Goal: Information Seeking & Learning: Learn about a topic

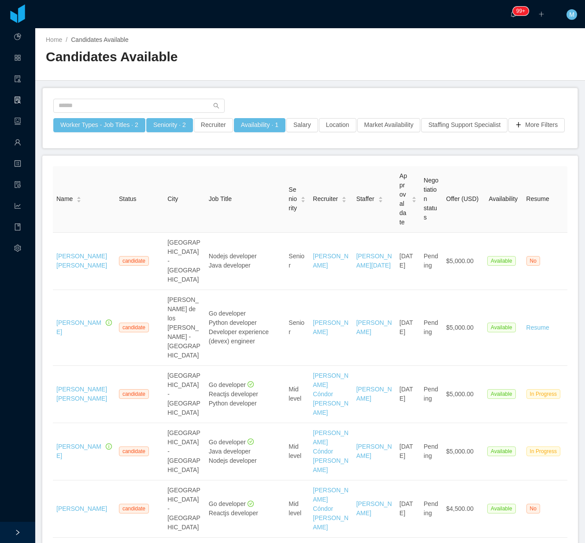
scroll to position [1706, 0]
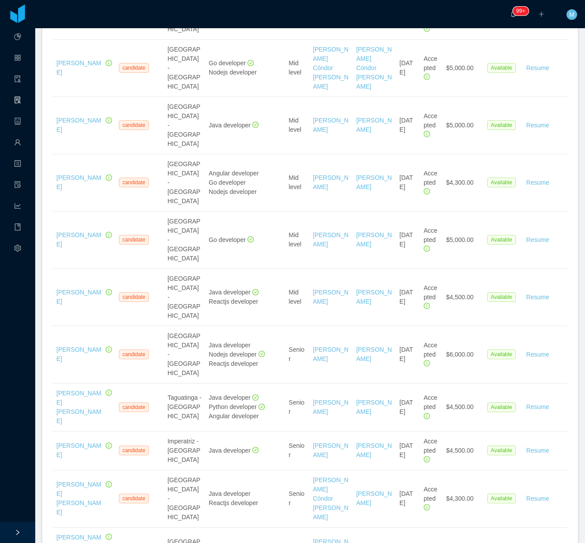
scroll to position [1236, 0]
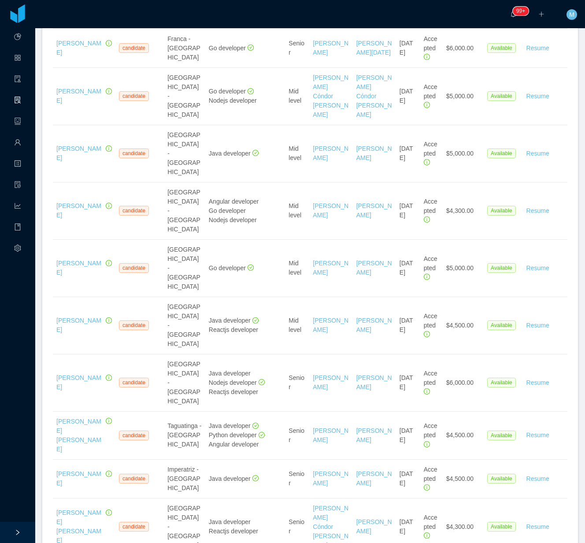
drag, startPoint x: 73, startPoint y: 189, endPoint x: 71, endPoint y: 174, distance: 15.9
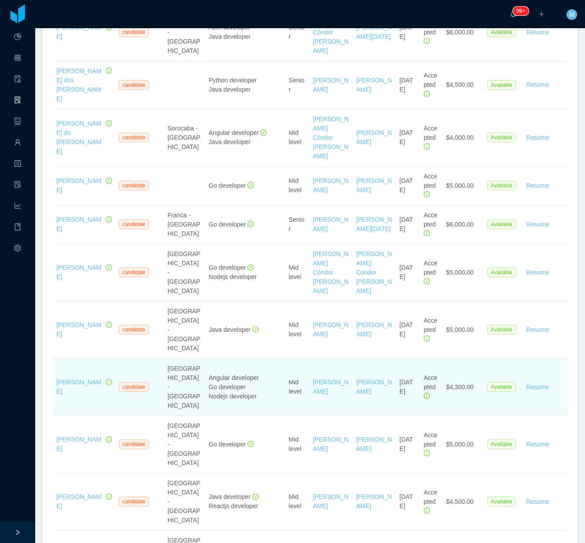
scroll to position [1001, 0]
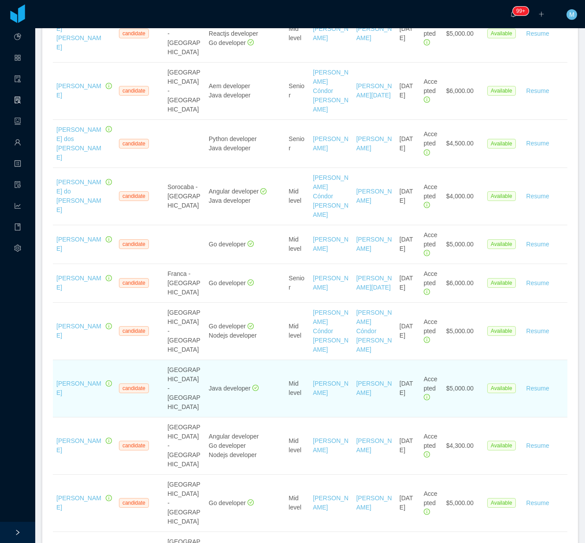
drag, startPoint x: 85, startPoint y: 106, endPoint x: 53, endPoint y: 88, distance: 37.3
click at [53, 360] on td "André Camargo Domingues" at bounding box center [84, 388] width 63 height 57
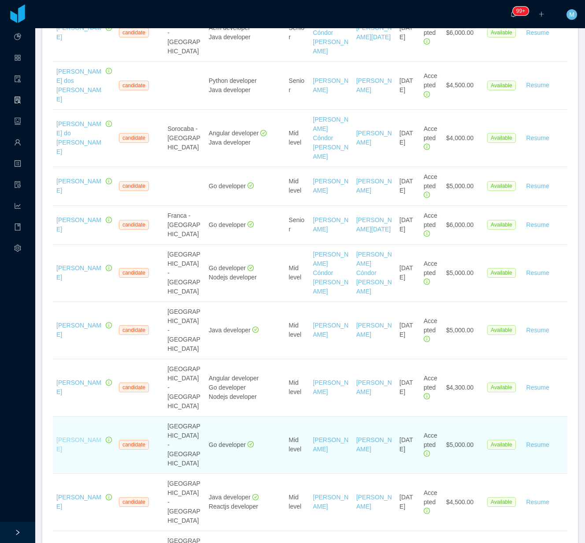
scroll to position [1060, 0]
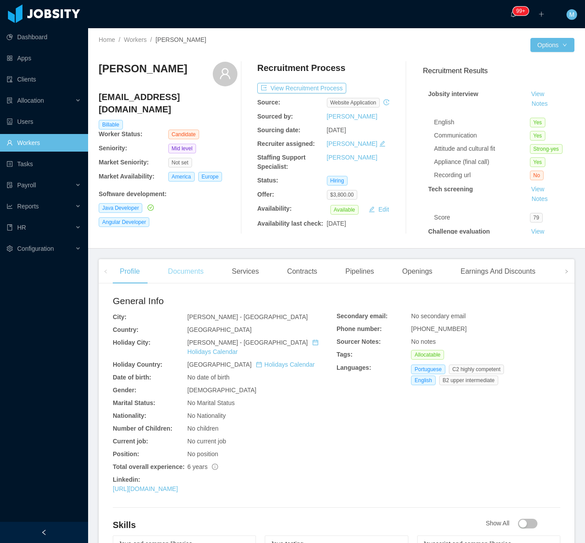
click at [190, 277] on div "Documents" at bounding box center [186, 271] width 50 height 25
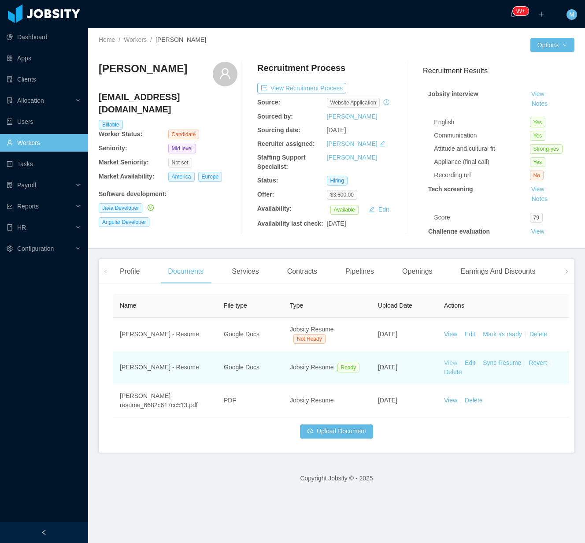
click at [452, 362] on link "View" at bounding box center [450, 362] width 13 height 7
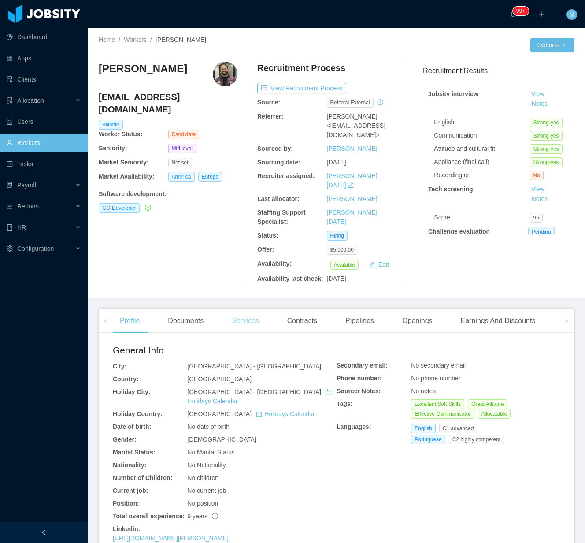
drag, startPoint x: 198, startPoint y: 307, endPoint x: 249, endPoint y: 305, distance: 51.6
click at [196, 308] on div "Documents" at bounding box center [186, 320] width 50 height 25
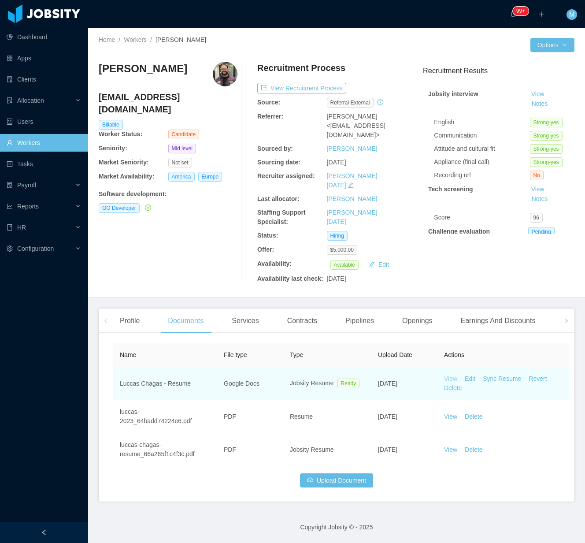
click at [446, 375] on link "View" at bounding box center [450, 378] width 13 height 7
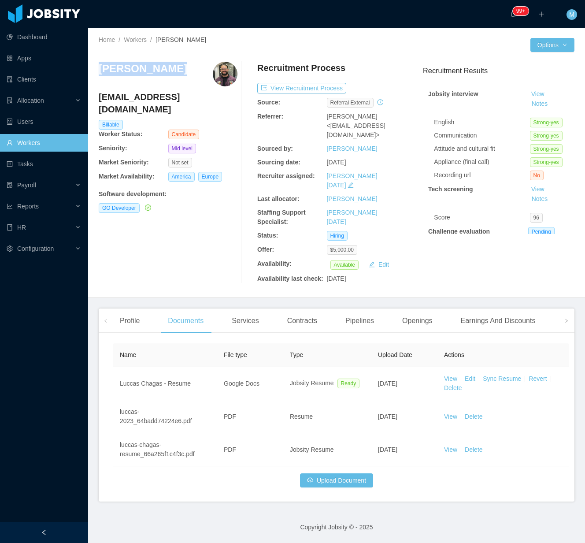
drag, startPoint x: 177, startPoint y: 70, endPoint x: 98, endPoint y: 69, distance: 78.9
click at [98, 69] on div "Home / Workers / Luccas Chagas / Options Luccas Chagas luccaa.chagas23@gmail.co…" at bounding box center [336, 163] width 497 height 270
copy h3 "Luccas Chagas"
click at [208, 261] on div "Luccas Chagas luccaa.chagas23@gmail.com Billable Worker Status: Candidate Senio…" at bounding box center [168, 173] width 139 height 222
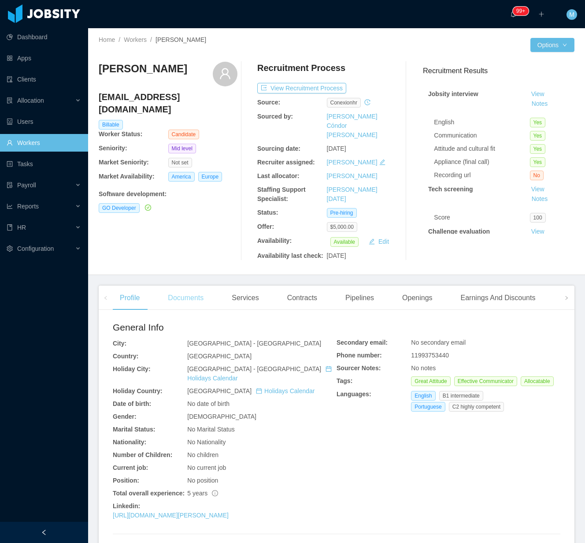
click at [189, 290] on div "Documents" at bounding box center [186, 297] width 50 height 25
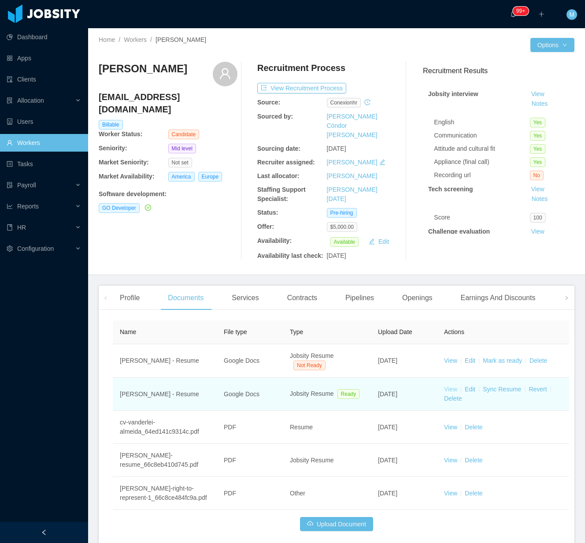
click at [453, 385] on link "View" at bounding box center [450, 388] width 13 height 7
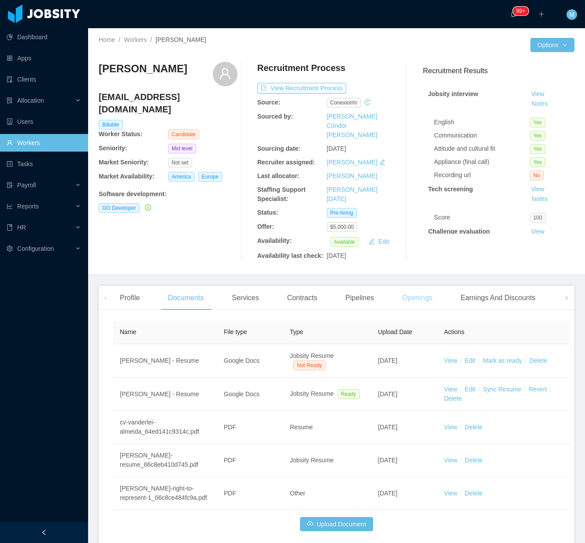
click at [403, 286] on div "Openings" at bounding box center [417, 297] width 44 height 25
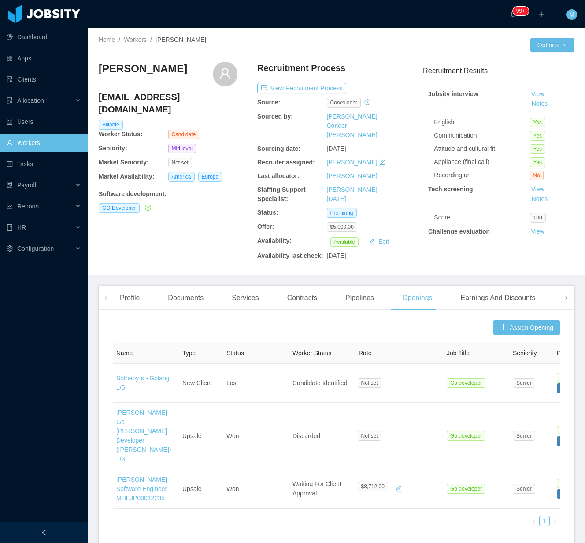
drag, startPoint x: 188, startPoint y: 69, endPoint x: 99, endPoint y: 78, distance: 89.5
click at [99, 78] on div "Vanderlei Almeida" at bounding box center [168, 74] width 139 height 25
copy h3 "Vanderlei Almeida"
drag, startPoint x: 208, startPoint y: 226, endPoint x: 282, endPoint y: 61, distance: 181.3
click at [208, 226] on div "Vanderlei Almeida vanderleisalmeida@gmail.com Billable Worker Status: Candidate…" at bounding box center [168, 161] width 139 height 199
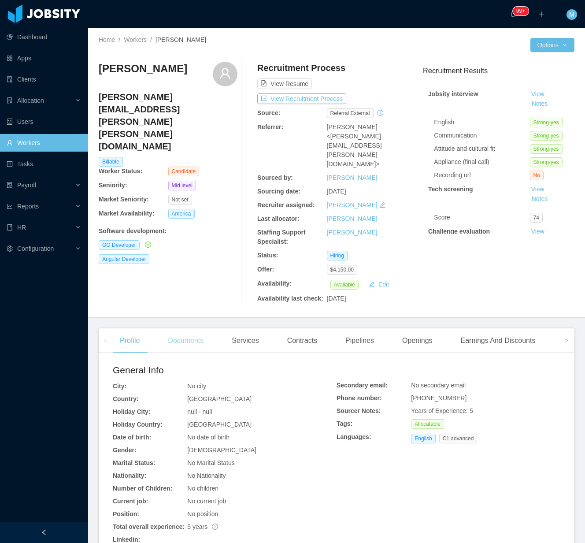
click at [189, 328] on div "Documents" at bounding box center [186, 340] width 50 height 25
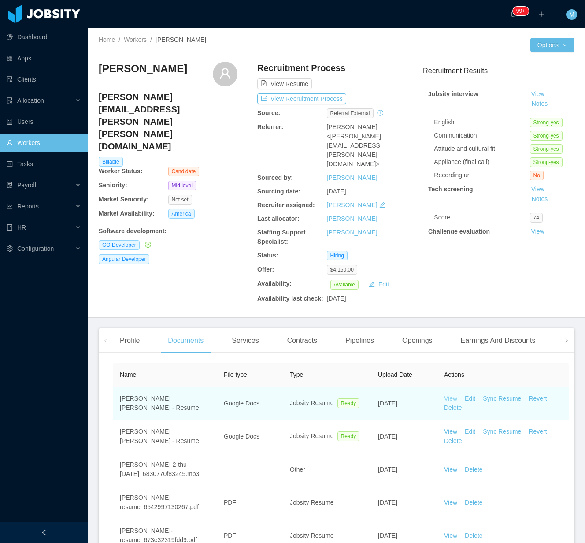
click at [452, 395] on link "View" at bounding box center [450, 398] width 13 height 7
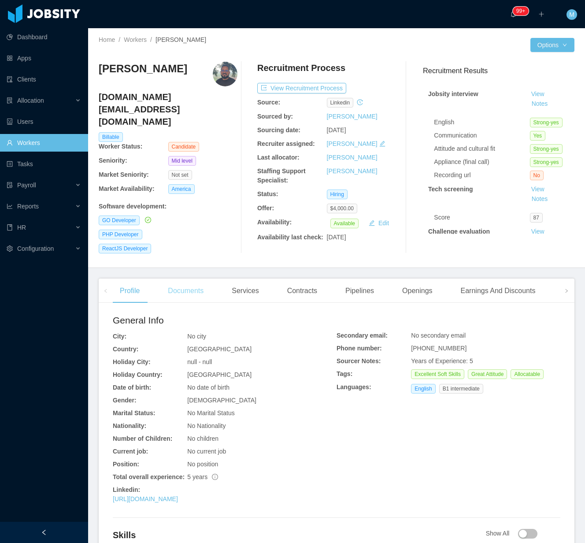
click at [177, 285] on div "Documents" at bounding box center [186, 290] width 50 height 25
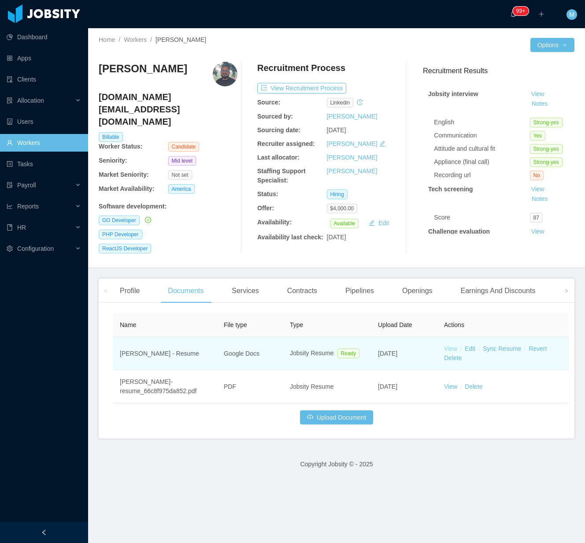
click at [450, 345] on link "View" at bounding box center [450, 348] width 13 height 7
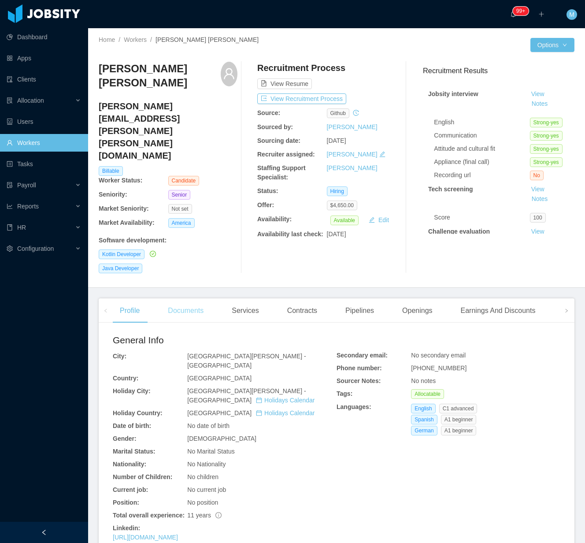
click at [175, 298] on div "Documents" at bounding box center [186, 310] width 50 height 25
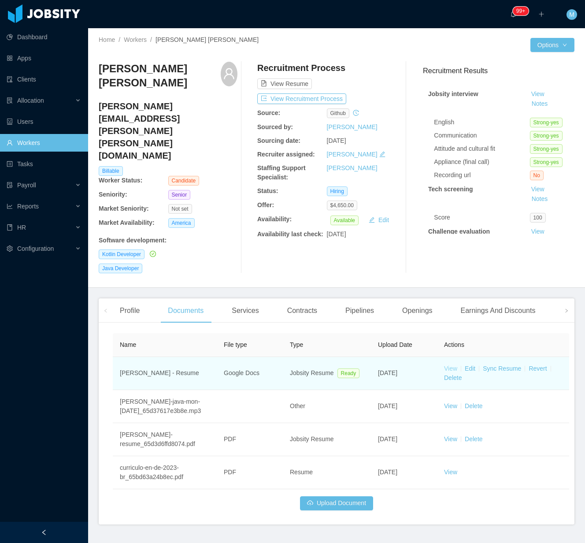
click at [453, 365] on link "View" at bounding box center [450, 368] width 13 height 7
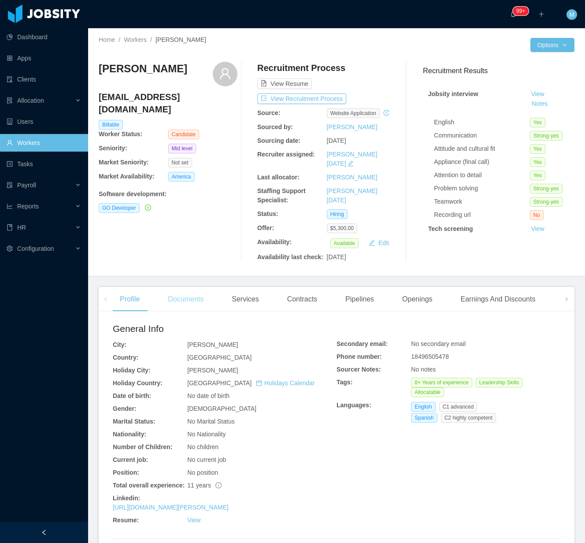
drag, startPoint x: 171, startPoint y: 293, endPoint x: 181, endPoint y: 295, distance: 9.9
click at [172, 293] on div "Documents" at bounding box center [186, 299] width 50 height 25
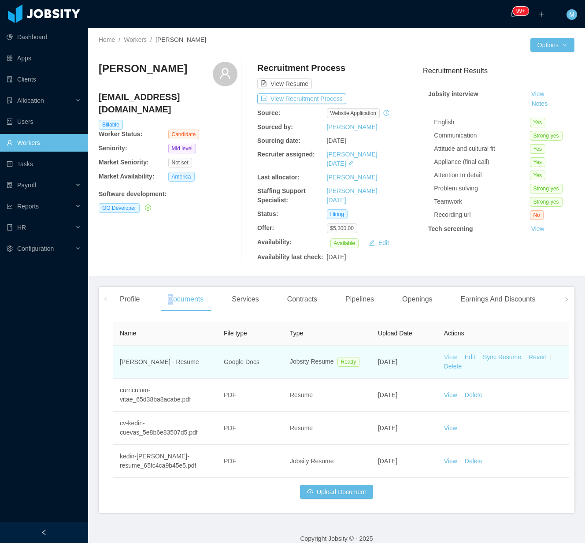
click at [452, 353] on link "View" at bounding box center [450, 356] width 13 height 7
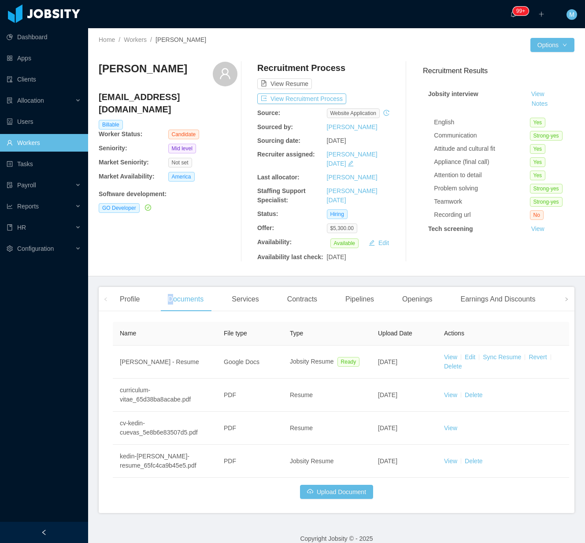
drag, startPoint x: 133, startPoint y: 85, endPoint x: 100, endPoint y: 67, distance: 36.9
click at [100, 67] on h3 "Kedin Ezequiel Cuevas Soto" at bounding box center [143, 69] width 89 height 14
copy h3 "Kedin Ezequiel Cuevas Soto"
click at [197, 223] on div "Kedin Ezequiel Cuevas Soto kedin.c@gmail.com Billable Worker Status: Candidate …" at bounding box center [168, 162] width 139 height 200
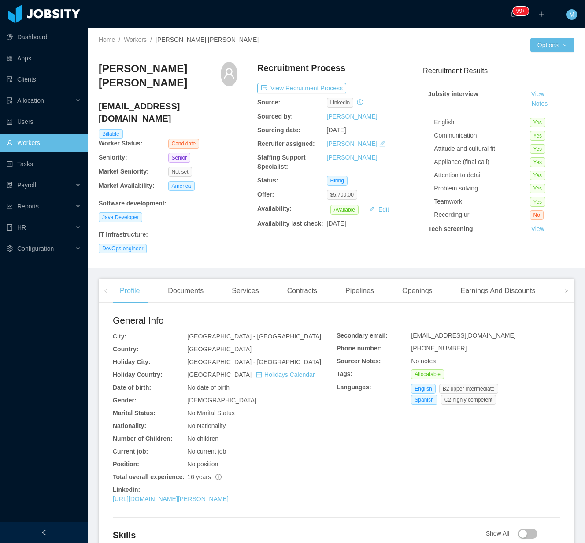
click at [226, 244] on div "DevOps engineer" at bounding box center [168, 249] width 139 height 10
click at [191, 279] on div "Documents" at bounding box center [186, 290] width 50 height 25
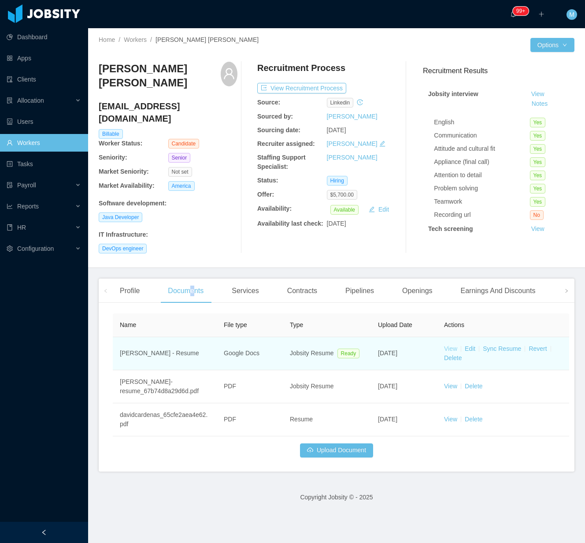
click at [450, 345] on link "View" at bounding box center [450, 348] width 13 height 7
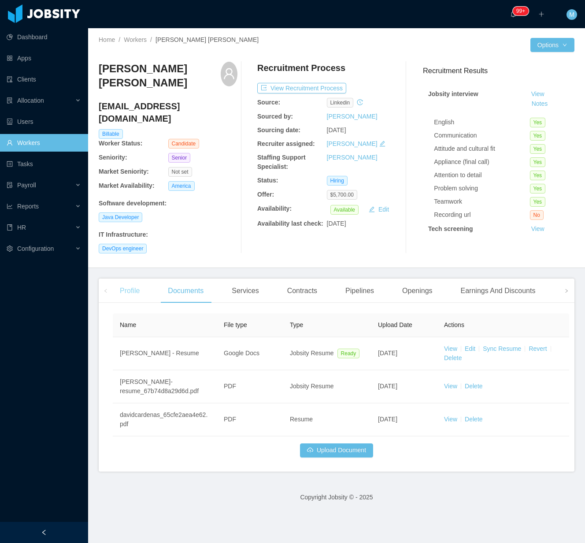
click at [117, 278] on div "Profile" at bounding box center [130, 290] width 34 height 25
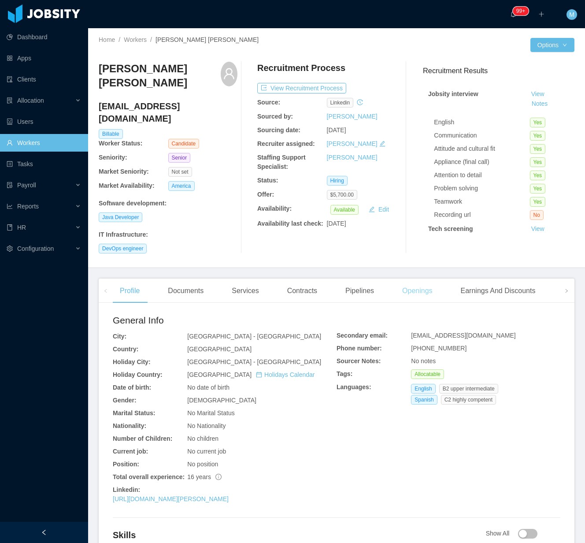
click at [422, 279] on div "Openings" at bounding box center [417, 290] width 44 height 25
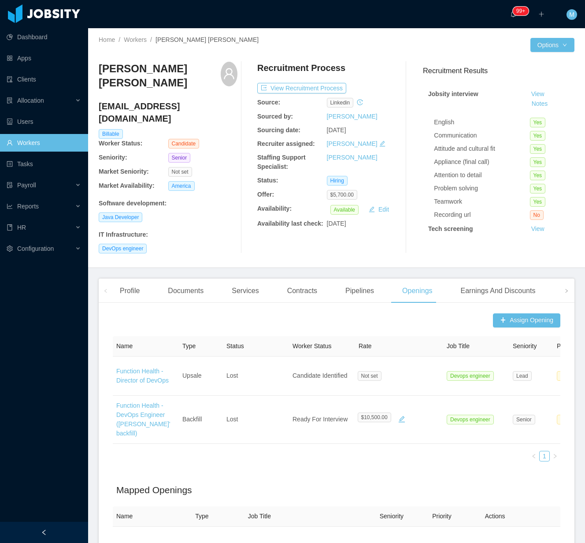
drag, startPoint x: 201, startPoint y: 87, endPoint x: 99, endPoint y: 67, distance: 104.0
click at [99, 67] on h3 "[PERSON_NAME] [PERSON_NAME]" at bounding box center [160, 76] width 122 height 29
copy h3 "[PERSON_NAME] [PERSON_NAME]"
click at [180, 244] on div "[PERSON_NAME] [PERSON_NAME] [EMAIL_ADDRESS][DOMAIN_NAME] Billable Worker Status…" at bounding box center [337, 158] width 476 height 206
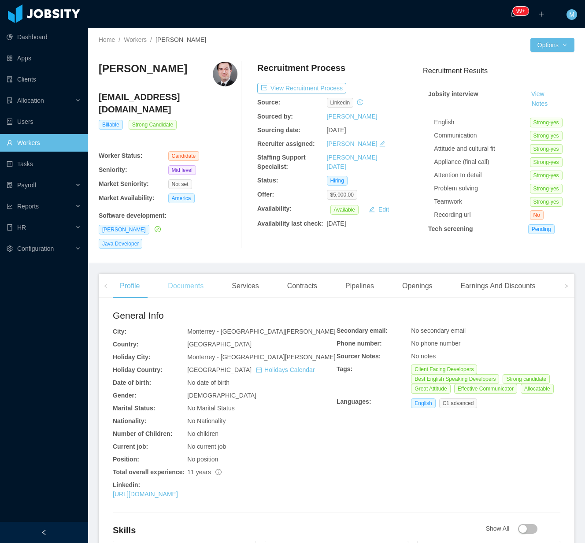
click at [184, 280] on div "Documents" at bounding box center [186, 286] width 50 height 25
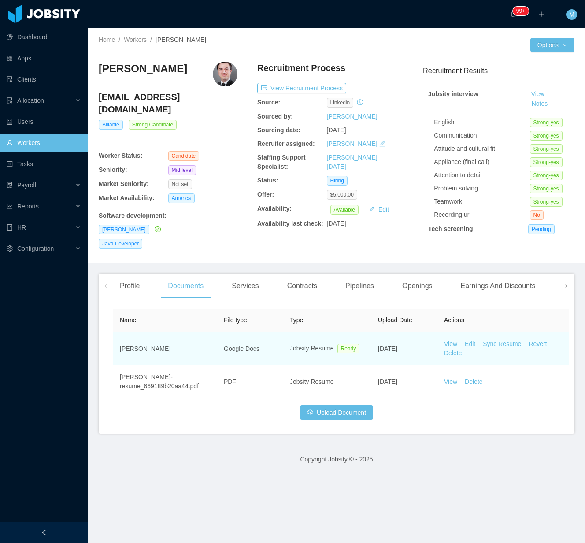
click at [452, 332] on td "View Edit Sync Resume Revert Delete" at bounding box center [503, 348] width 132 height 33
click at [451, 340] on link "View" at bounding box center [450, 343] width 13 height 7
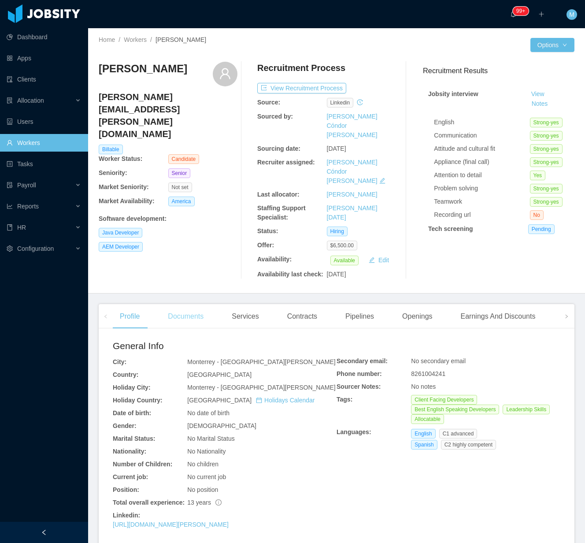
click at [186, 304] on div "Documents" at bounding box center [186, 316] width 50 height 25
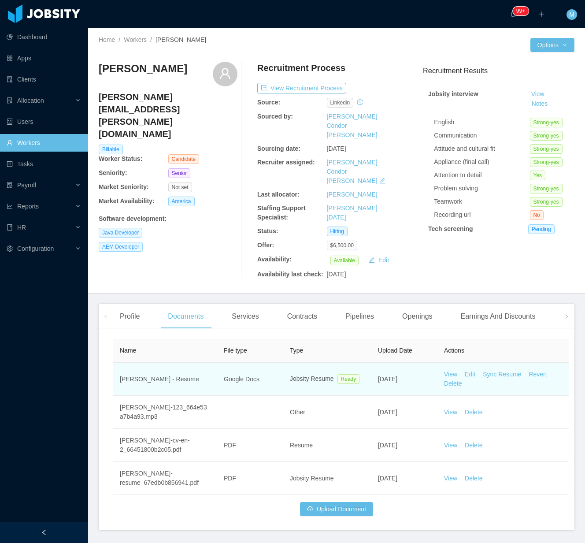
click at [451, 363] on td "View Edit Sync Resume Revert Delete" at bounding box center [503, 379] width 132 height 33
click at [448, 371] on link "View" at bounding box center [450, 374] width 13 height 7
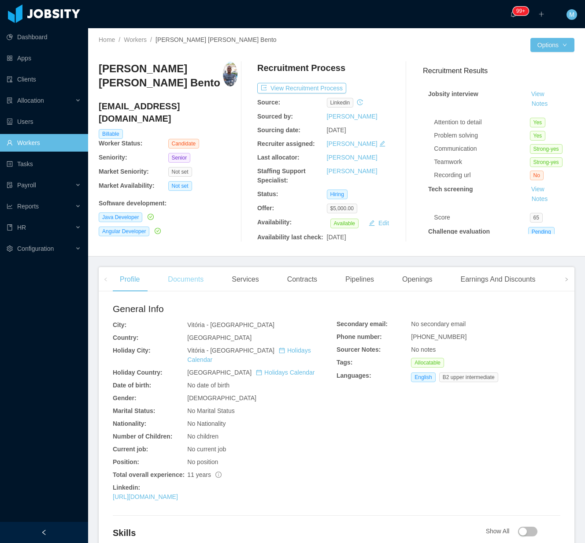
click at [193, 285] on div "Documents" at bounding box center [186, 279] width 50 height 25
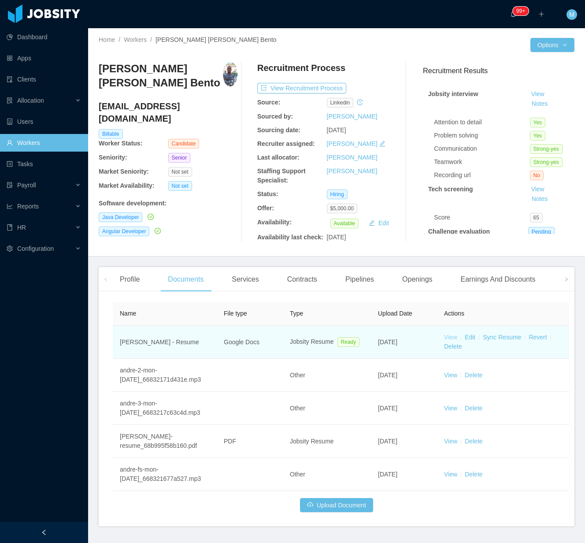
click at [452, 337] on link "View" at bounding box center [450, 336] width 13 height 7
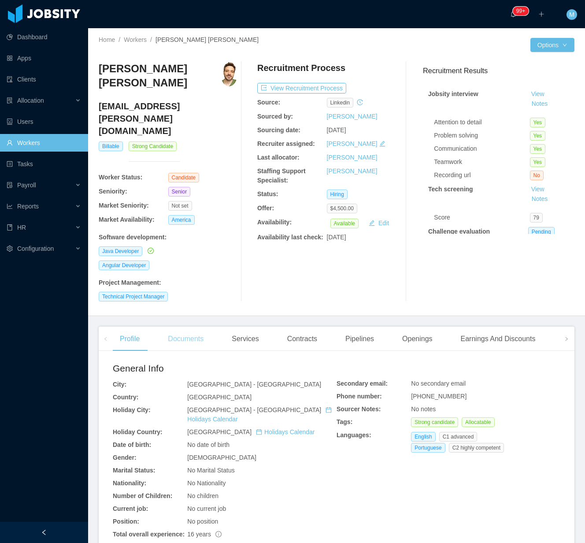
click at [200, 326] on div "Documents" at bounding box center [186, 338] width 50 height 25
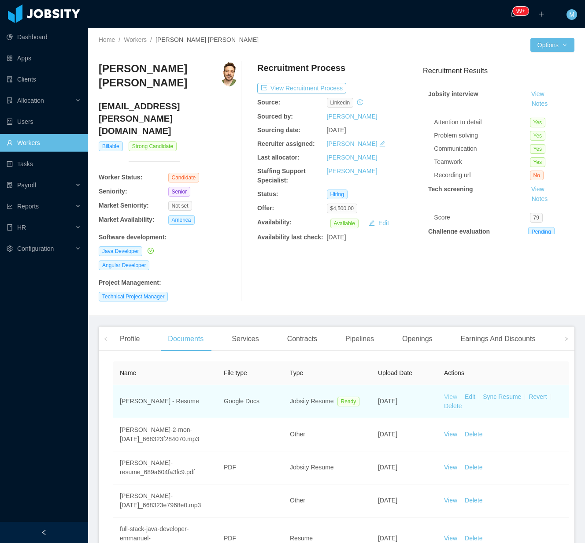
click at [452, 393] on link "View" at bounding box center [450, 396] width 13 height 7
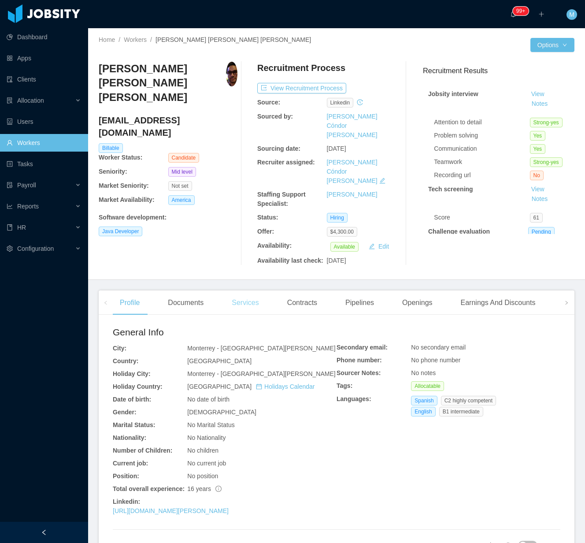
drag, startPoint x: 173, startPoint y: 282, endPoint x: 243, endPoint y: 281, distance: 70.1
click at [174, 290] on div "Documents" at bounding box center [186, 302] width 50 height 25
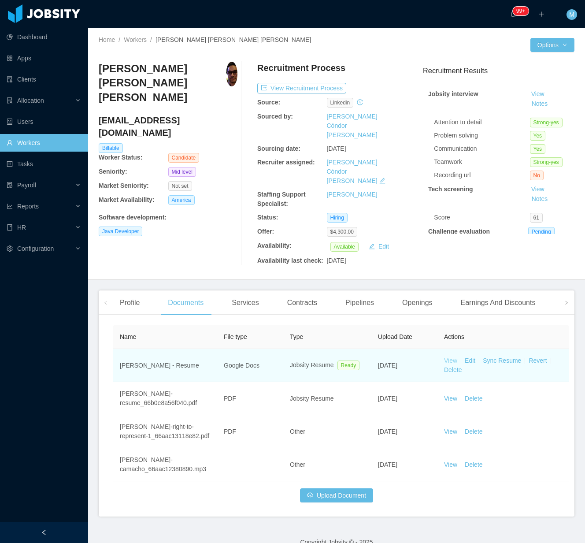
click at [451, 357] on link "View" at bounding box center [450, 360] width 13 height 7
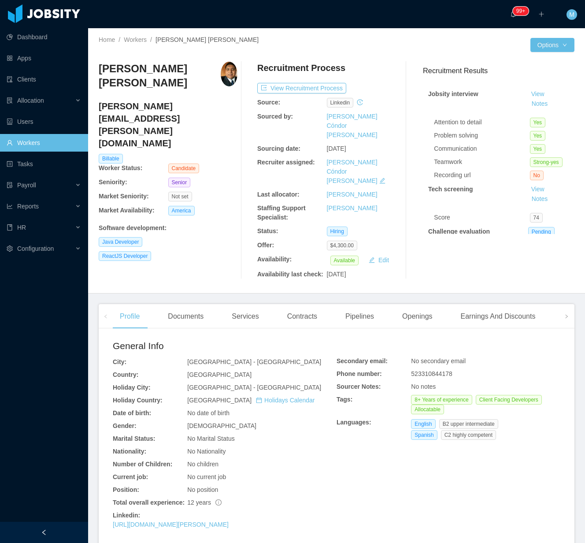
click at [175, 277] on main "Home / Workers / [PERSON_NAME] [PERSON_NAME] / Options [PERSON_NAME] Camacho [E…" at bounding box center [336, 285] width 497 height 515
click at [192, 304] on div "Documents" at bounding box center [186, 316] width 50 height 25
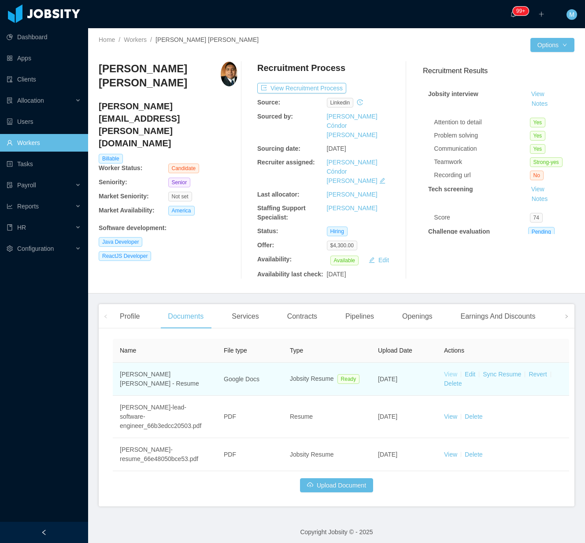
click at [457, 371] on link "View" at bounding box center [450, 374] width 13 height 7
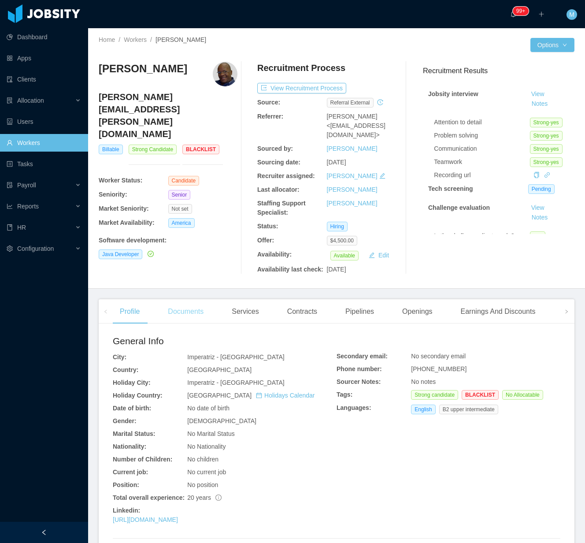
click at [186, 300] on div "Documents" at bounding box center [186, 311] width 50 height 25
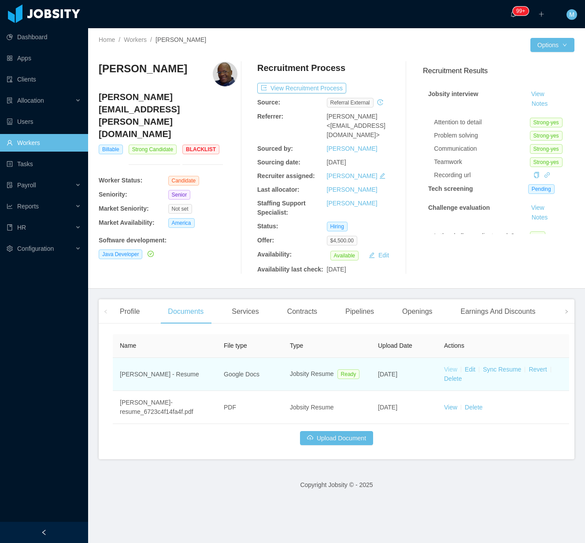
click at [450, 366] on link "View" at bounding box center [450, 369] width 13 height 7
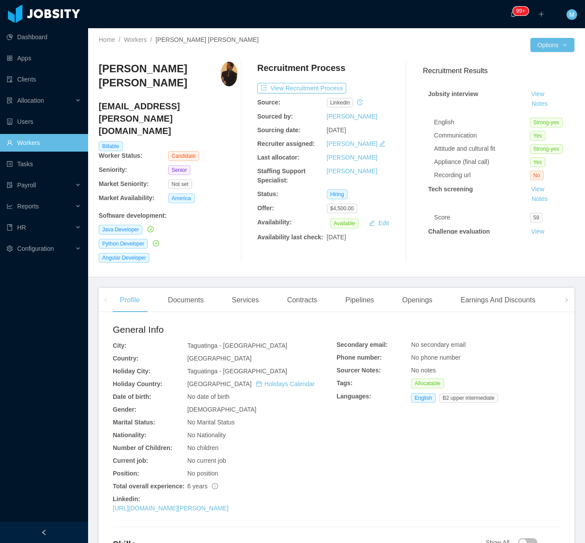
click at [217, 288] on div "Profile Documents Services Contracts Pipelines Openings Earnings And Discounts …" at bounding box center [391, 300] width 556 height 25
click at [185, 288] on div "Documents" at bounding box center [186, 300] width 50 height 25
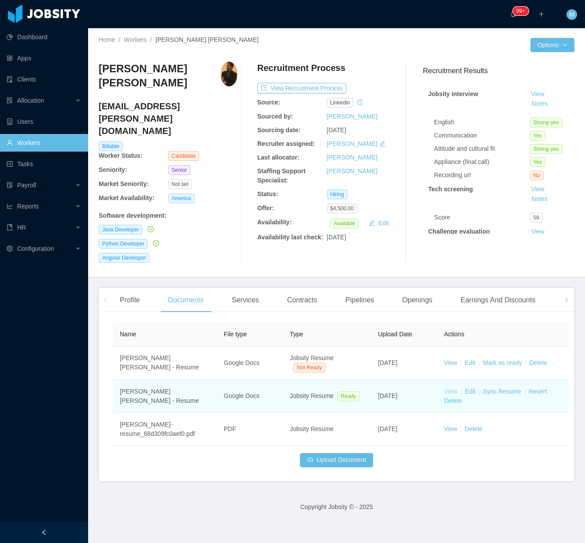
click at [451, 388] on link "View" at bounding box center [450, 391] width 13 height 7
